Goal: Communication & Community: Ask a question

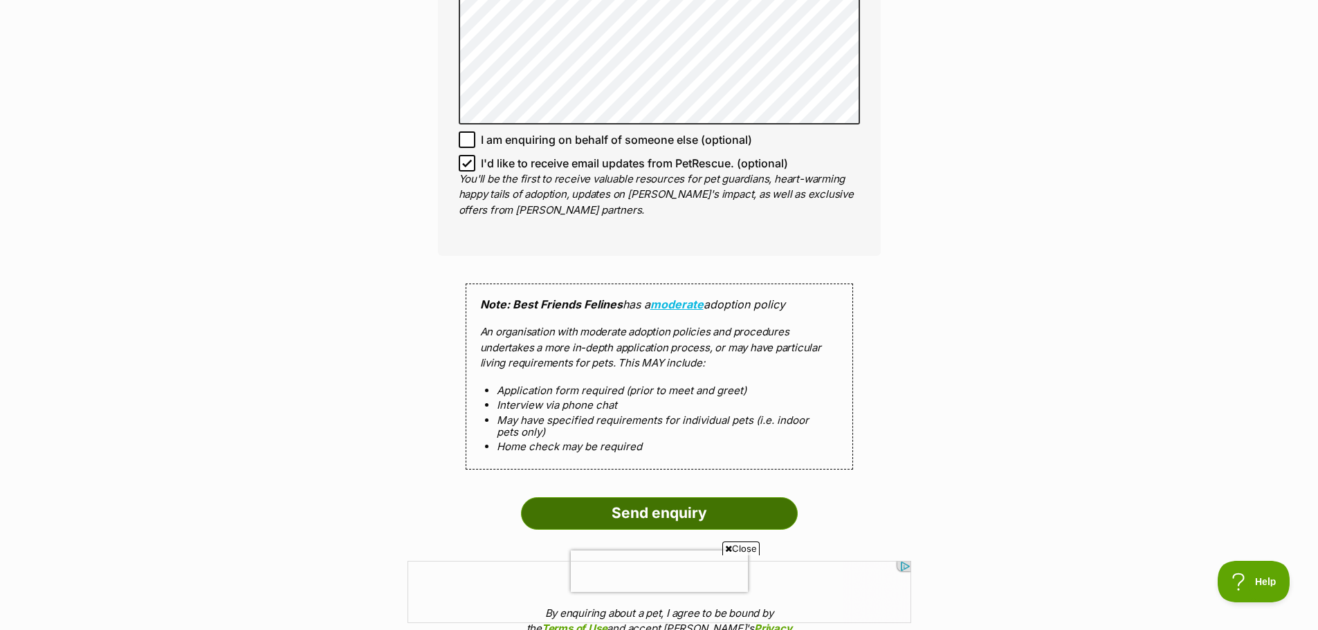
click at [711, 497] on input "Send enquiry" at bounding box center [659, 513] width 277 height 32
